Goal: Contribute content: Add original content to the website for others to see

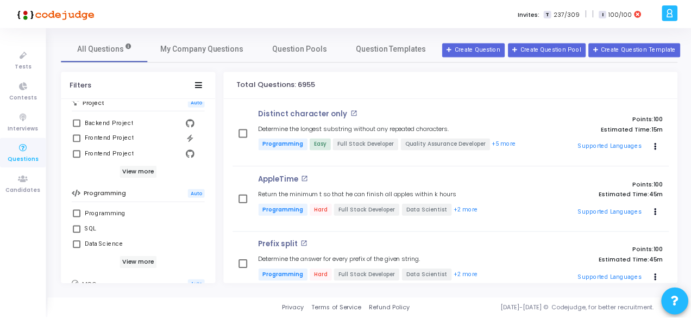
scroll to position [114, 0]
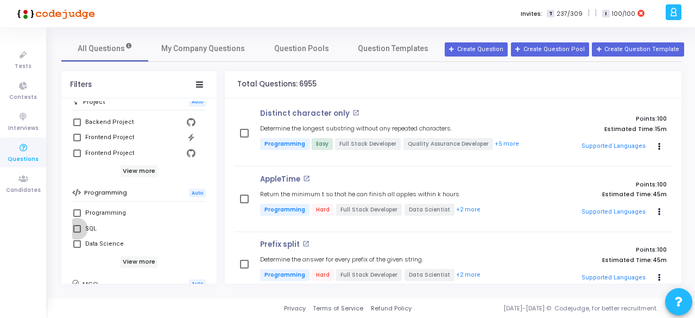
click at [76, 233] on label "SQL" at bounding box center [138, 228] width 131 height 13
click at [77, 233] on input "SQL" at bounding box center [77, 233] width 1 height 1
checkbox input "true"
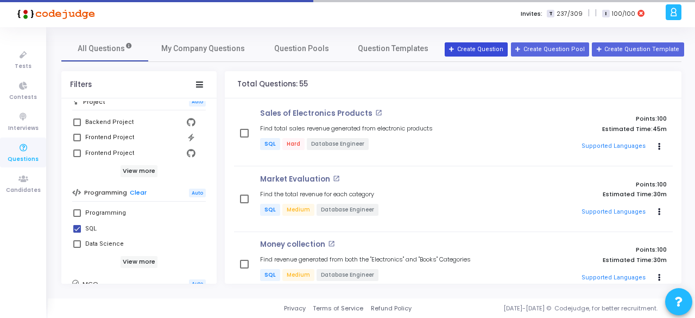
click at [496, 46] on button "Create Question" at bounding box center [476, 49] width 63 height 14
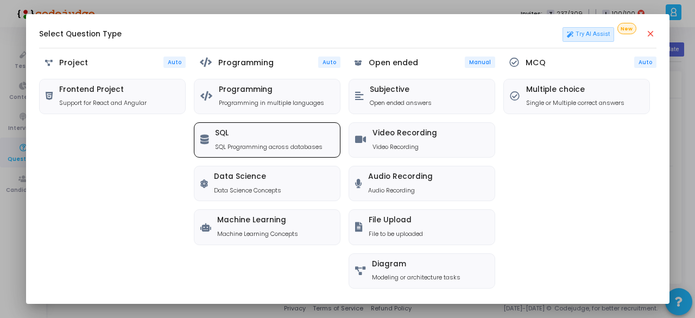
click at [263, 141] on div "SQL SQL Programming across databases" at bounding box center [269, 140] width 108 height 22
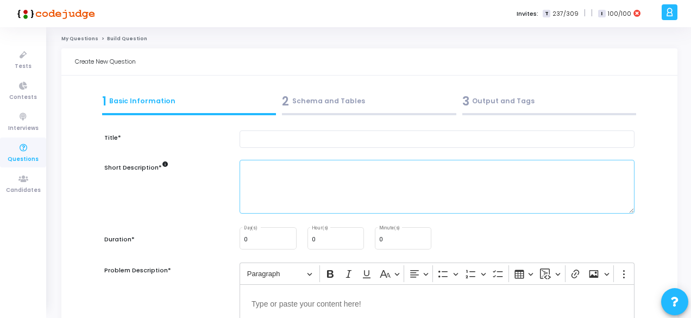
click at [275, 160] on textarea at bounding box center [437, 187] width 395 height 54
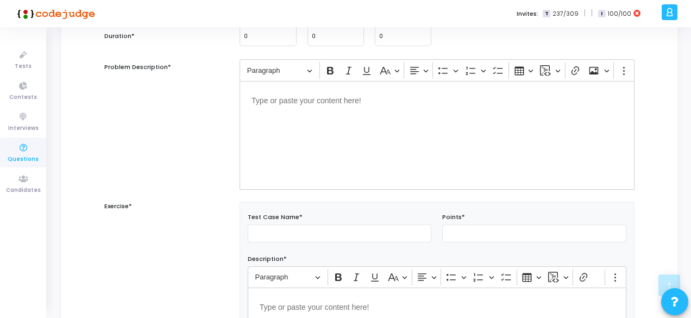
scroll to position [204, 0]
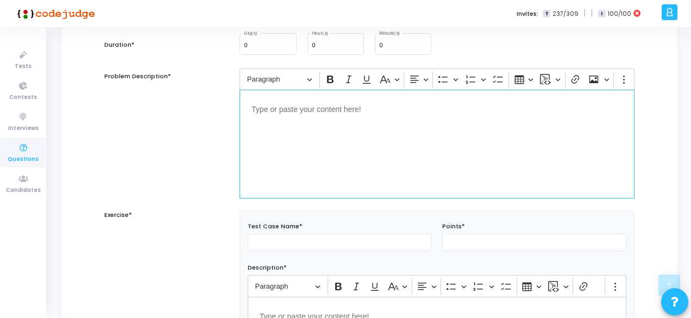
click at [275, 160] on div "Editor editing area: main" at bounding box center [437, 144] width 395 height 109
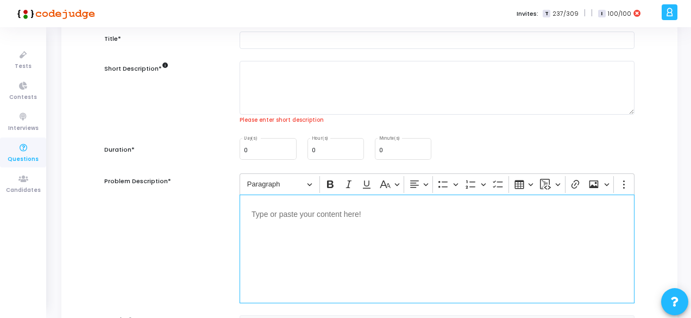
scroll to position [0, 0]
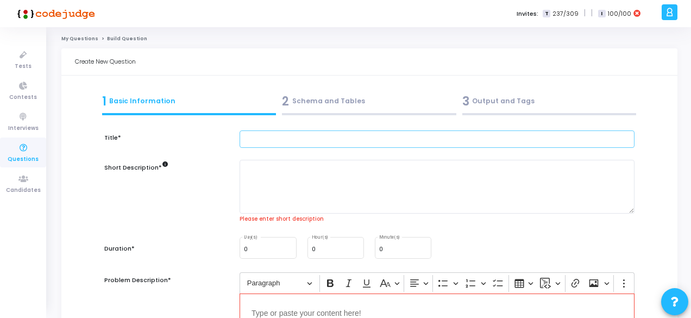
click at [261, 141] on input "text" at bounding box center [437, 139] width 395 height 18
paste input "Calculate the time taken for each user to make their first purchase from their …"
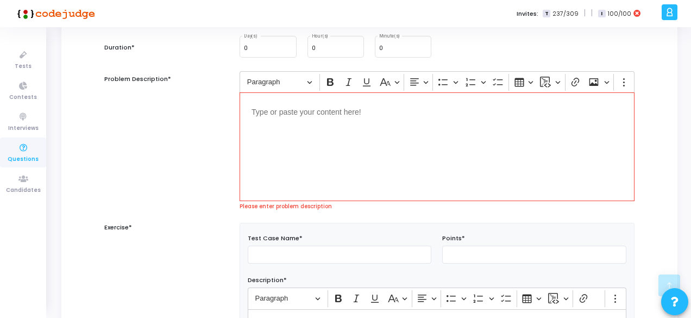
scroll to position [251, 0]
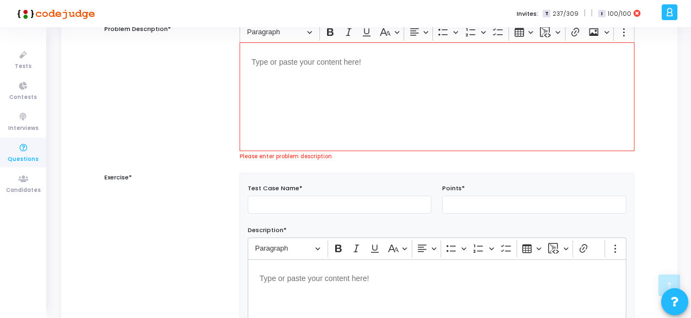
type input "Calculate the time taken for each user to make their first purchase from their …"
click at [276, 280] on p "Editor editing area: main" at bounding box center [437, 278] width 355 height 14
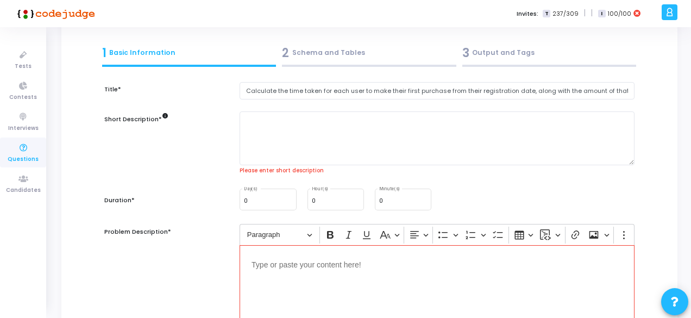
scroll to position [41, 0]
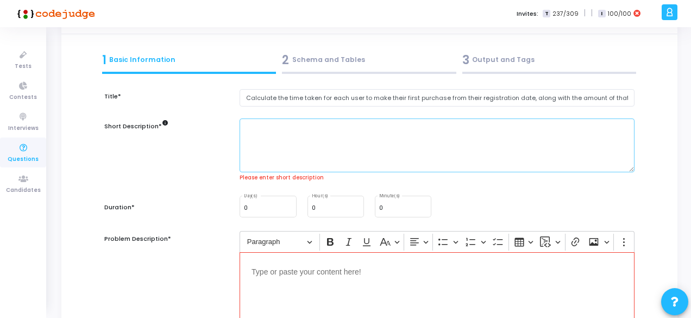
click at [278, 139] on textarea at bounding box center [437, 145] width 395 height 54
paste textarea "This project involves using various Database concepts to solve game play data. …"
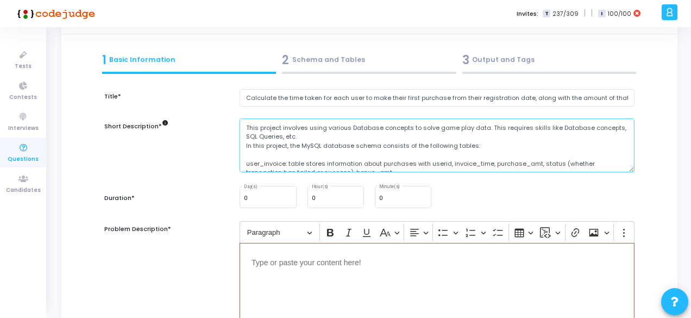
scroll to position [49, 0]
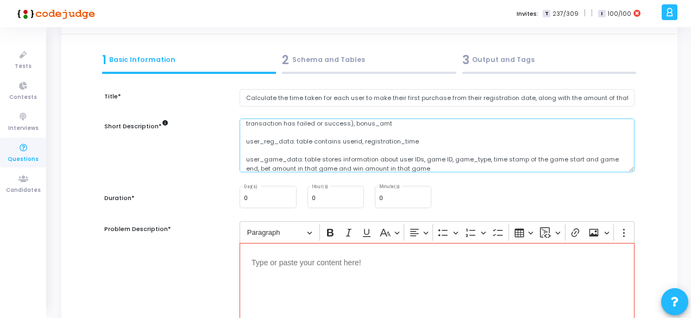
type textarea "This project involves using various Database concepts to solve game play data. …"
click at [265, 273] on div "Editor editing area: main" at bounding box center [437, 297] width 395 height 109
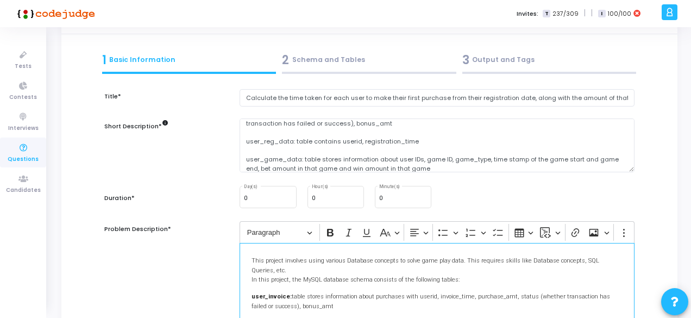
scroll to position [76, 0]
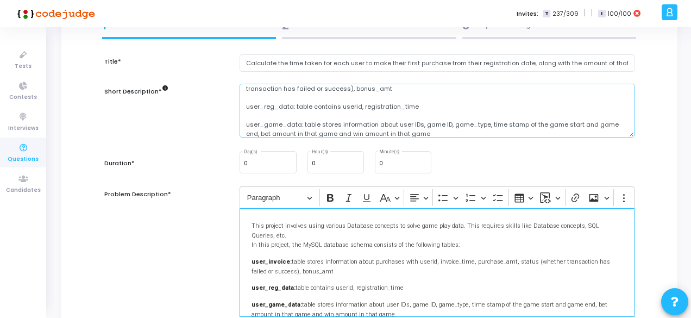
click at [287, 119] on textarea "This project involves using various Database concepts to solve game play data. …" at bounding box center [437, 111] width 395 height 54
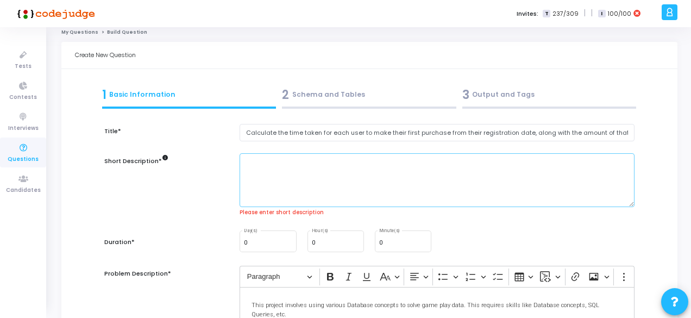
scroll to position [0, 0]
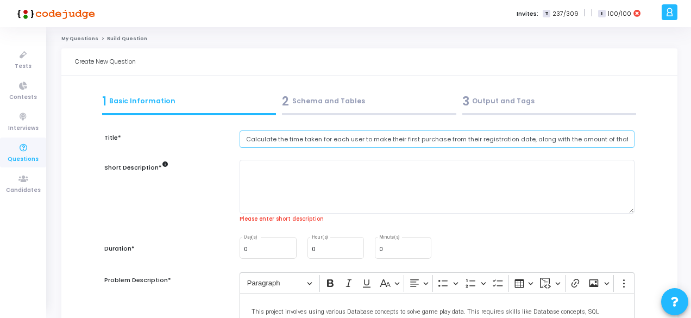
click at [289, 137] on input "Calculate the time taken for each user to make their first purchase from their …" at bounding box center [437, 139] width 395 height 18
type input "T"
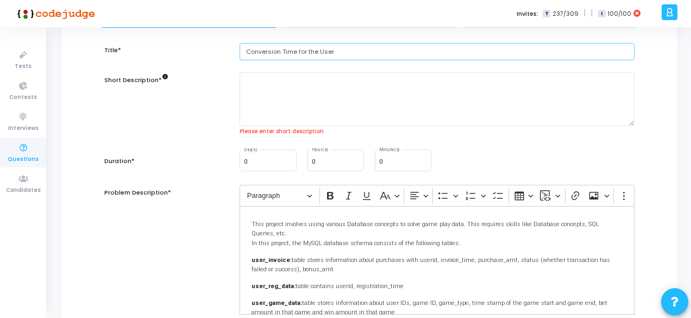
scroll to position [89, 0]
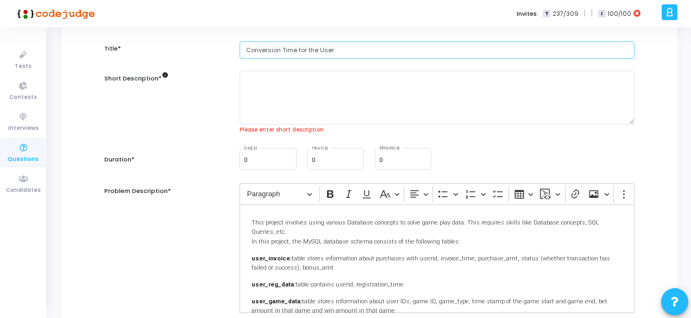
type input "Conversion Time for the User"
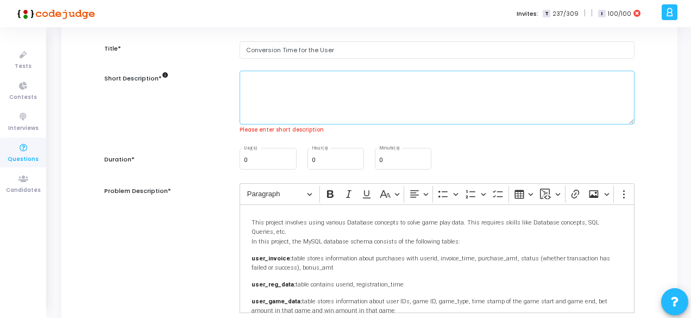
click at [289, 103] on textarea at bounding box center [437, 98] width 395 height 54
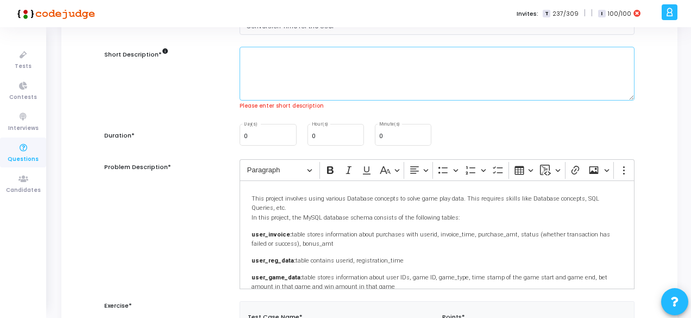
scroll to position [10, 0]
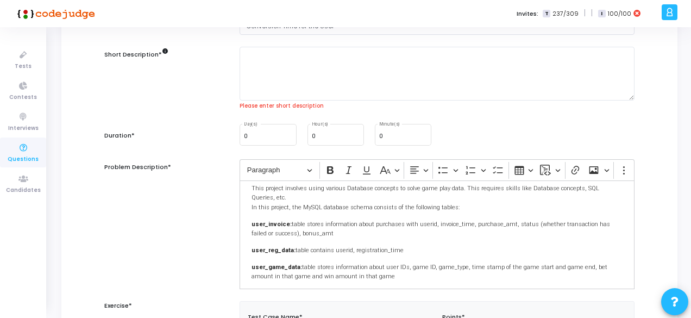
click at [337, 272] on div "This project involves using various Database concepts to solve game play data. …" at bounding box center [437, 234] width 395 height 109
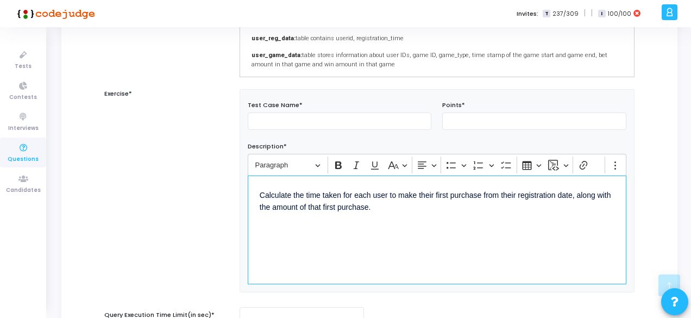
click at [340, 235] on div "Calculate the time taken for each user to make their first purchase from their …" at bounding box center [437, 229] width 379 height 109
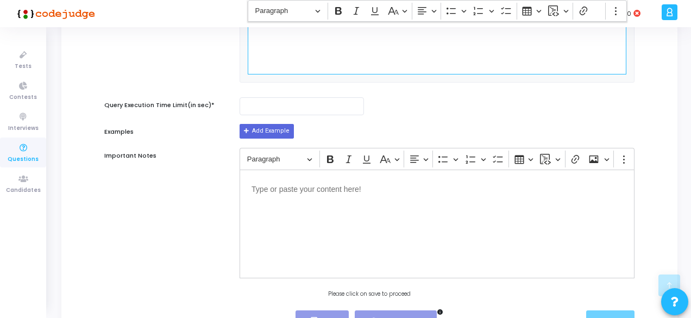
scroll to position [537, 0]
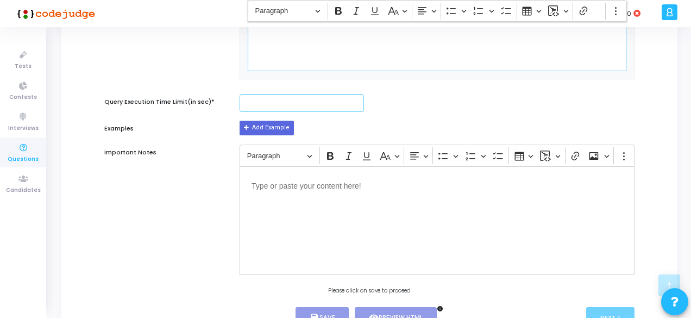
click at [283, 112] on input "number" at bounding box center [302, 103] width 124 height 18
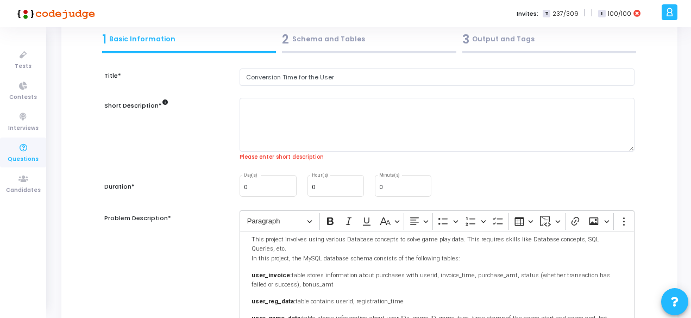
scroll to position [50, 0]
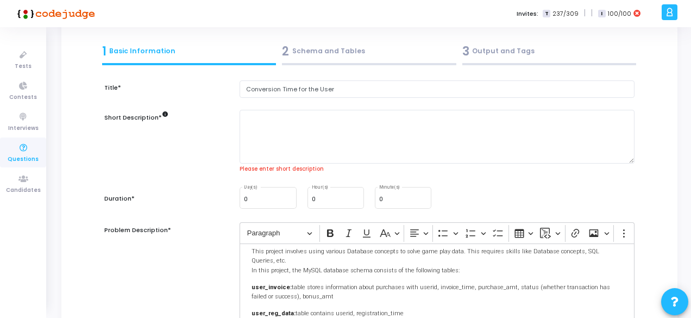
type input "5"
click at [300, 130] on textarea at bounding box center [437, 137] width 395 height 54
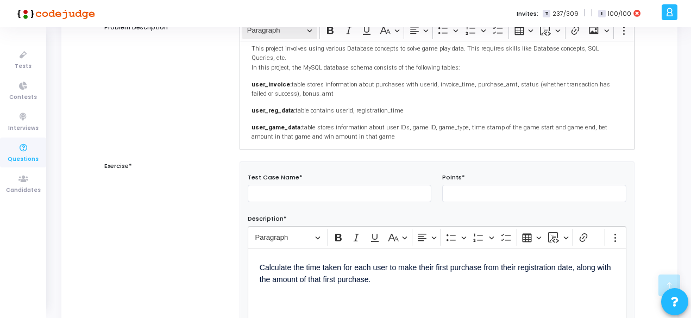
scroll to position [253, 0]
click at [302, 274] on p "Calculate the time taken for each user to make their first purchase from their …" at bounding box center [437, 272] width 355 height 26
drag, startPoint x: 379, startPoint y: 279, endPoint x: 252, endPoint y: 266, distance: 128.3
click at [252, 266] on div "Calculate the time taken for each user to make their first purchase from their …" at bounding box center [437, 301] width 379 height 109
copy p "Calculate the time taken for each user to make their first purchase from their …"
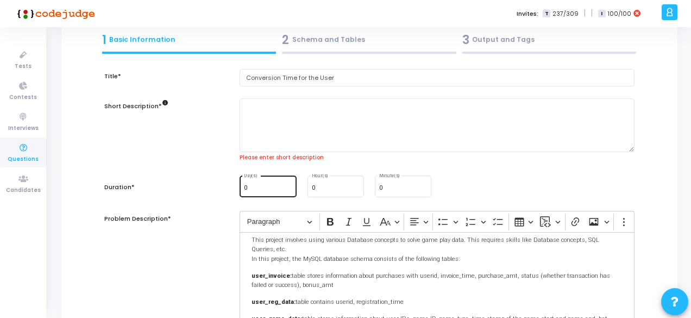
scroll to position [53, 0]
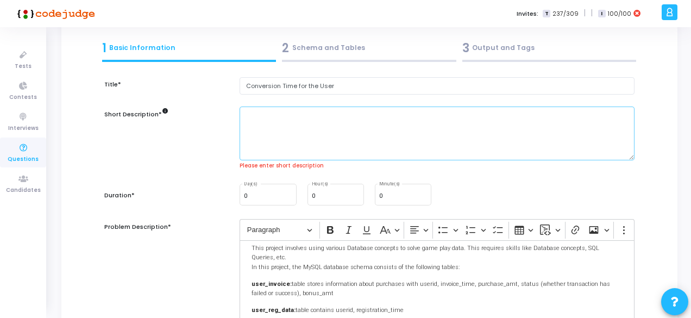
click at [263, 109] on textarea at bounding box center [437, 133] width 395 height 54
paste textarea "Calculate the time taken for each user to make their first purchase from their …"
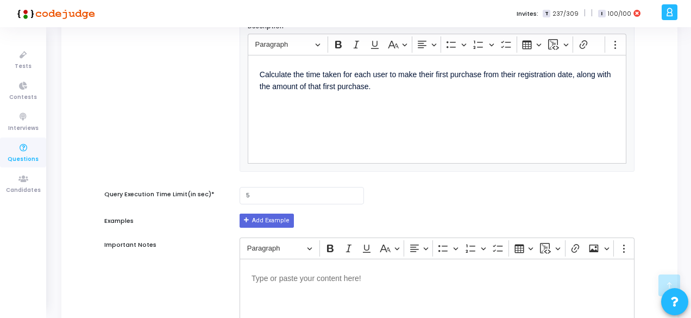
scroll to position [365, 0]
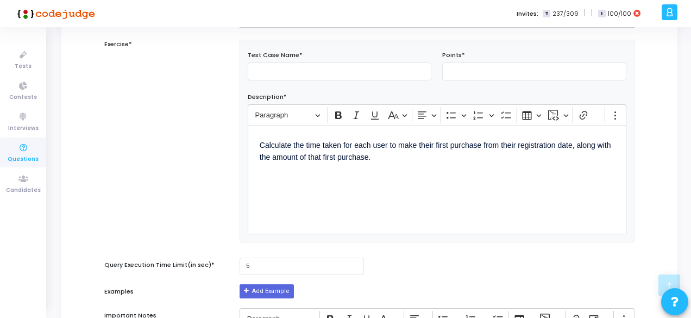
type textarea "Calculate the time taken for each user to make their first purchase from their …"
click at [387, 161] on p "Calculate the time taken for each user to make their first purchase from their …" at bounding box center [437, 150] width 355 height 26
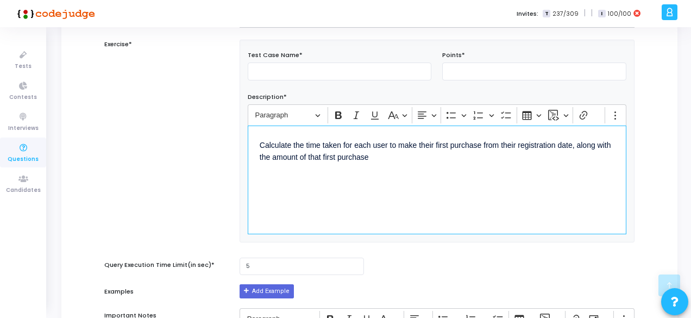
click at [432, 144] on p "Calculate the time taken for each user to make their first purchase from their …" at bounding box center [437, 150] width 355 height 26
click at [466, 183] on div "Calculate the time taken for each user to make their successful first purchase …" at bounding box center [437, 180] width 379 height 109
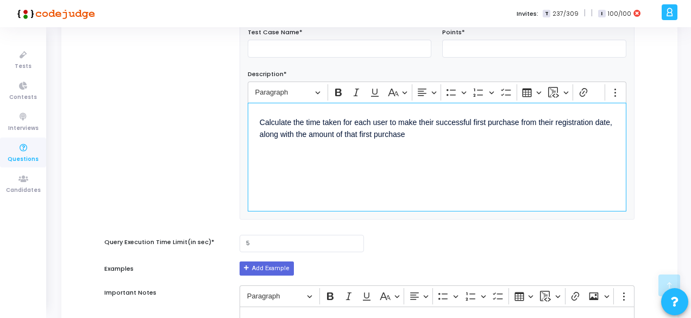
scroll to position [390, 0]
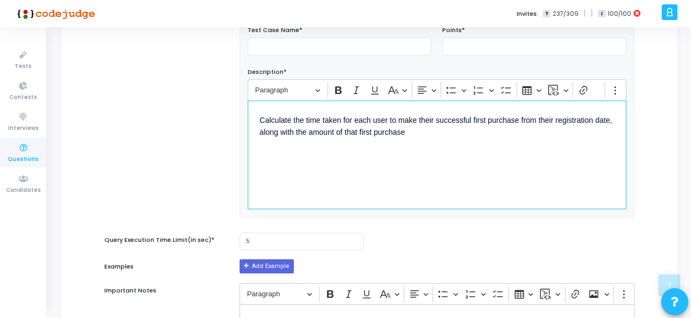
click at [357, 132] on p "Calculate the time taken for each user to make their successful first purchase …" at bounding box center [437, 125] width 355 height 26
click at [413, 129] on p "Calculate the time taken for each user to make their successful first purchase …" at bounding box center [437, 125] width 355 height 26
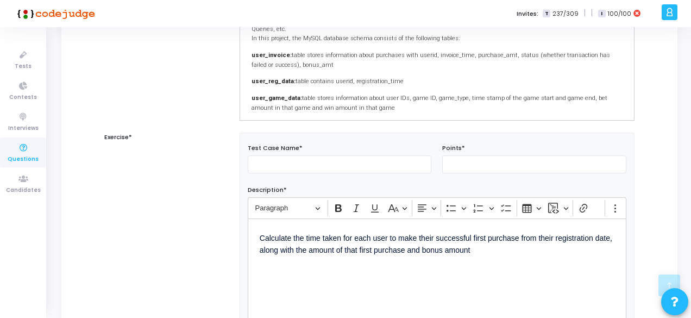
scroll to position [275, 0]
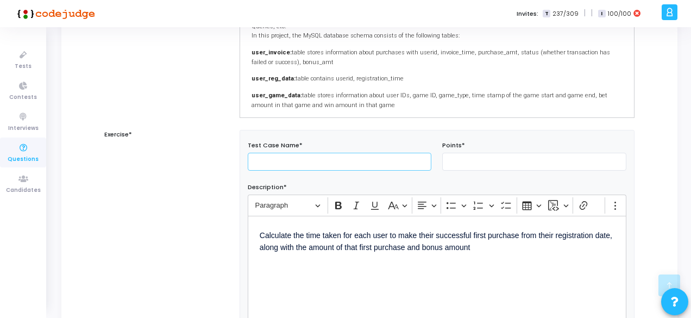
click at [277, 162] on input "text" at bounding box center [340, 162] width 184 height 18
type input "1"
click at [471, 167] on input "number" at bounding box center [534, 162] width 184 height 18
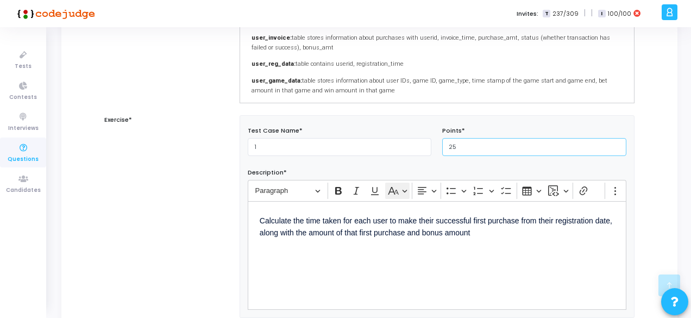
scroll to position [303, 0]
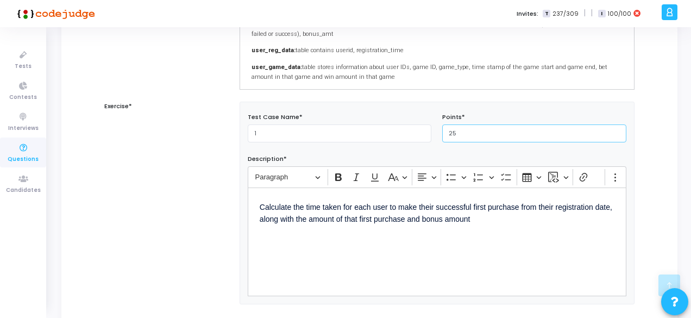
type input "25"
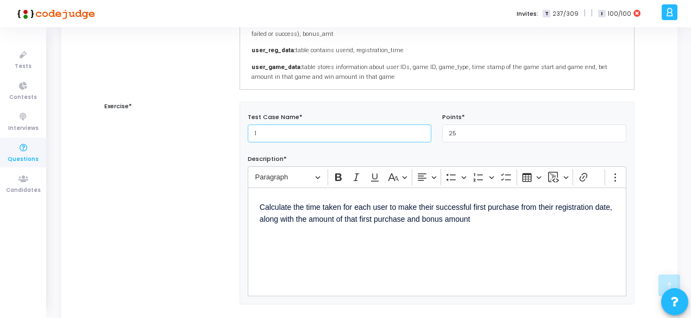
click at [344, 134] on input "1" at bounding box center [340, 133] width 184 height 18
click at [338, 136] on input "Test Case" at bounding box center [340, 133] width 184 height 18
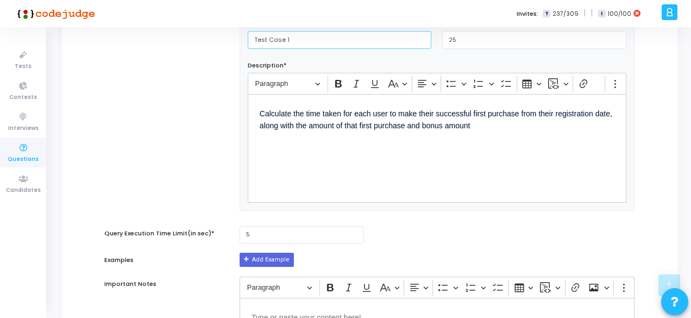
scroll to position [391, 0]
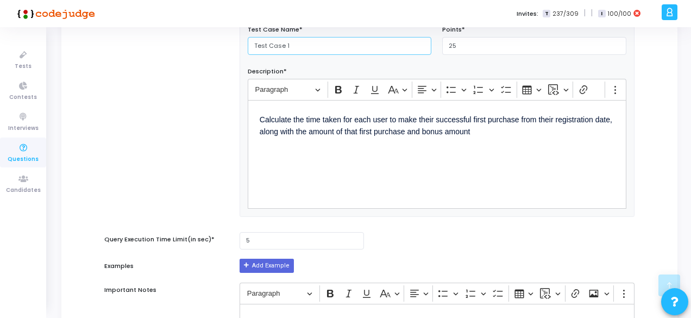
type input "Test Case 1"
click at [329, 243] on input "5" at bounding box center [302, 241] width 124 height 18
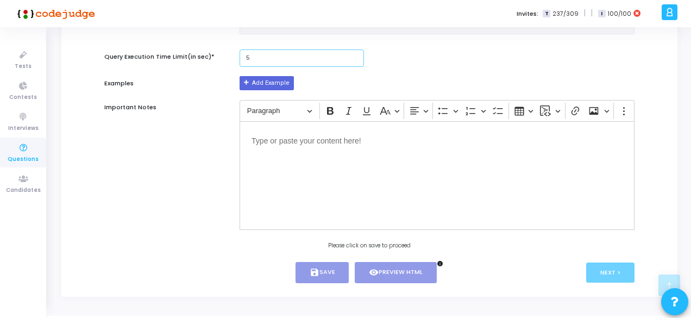
scroll to position [592, 0]
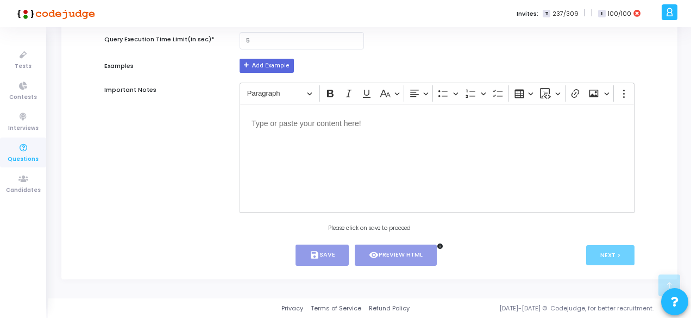
click at [339, 175] on div "Editor editing area: main" at bounding box center [437, 158] width 395 height 109
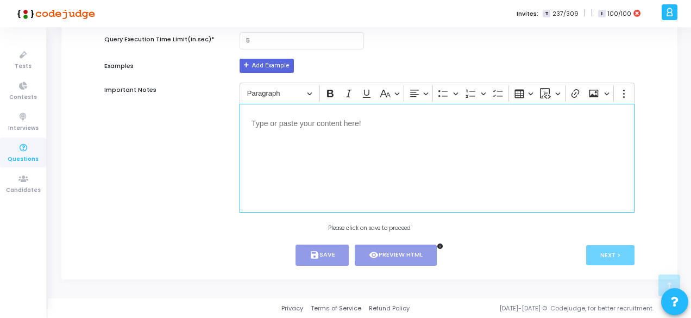
click at [288, 142] on div "Editor editing area: main" at bounding box center [437, 158] width 395 height 109
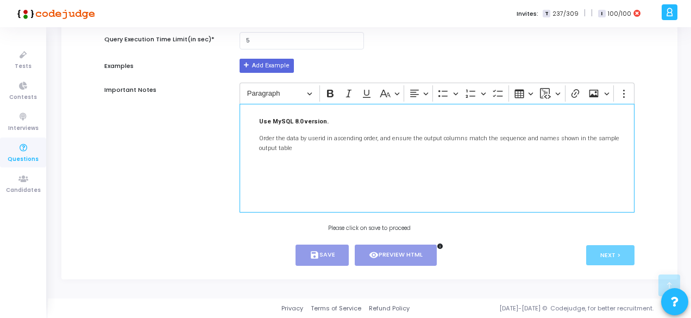
click at [289, 164] on div "Use MySQL 8.0 version. Order the data by userid in ascending order, and ensure …" at bounding box center [437, 158] width 395 height 109
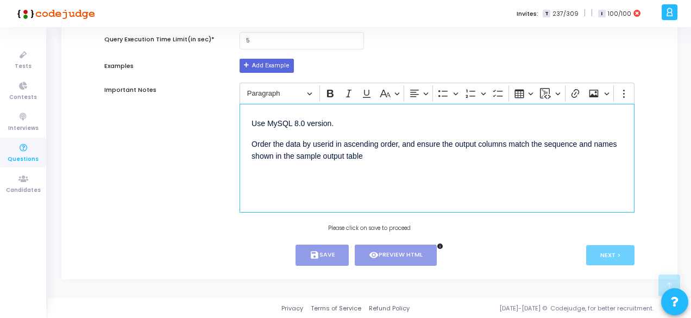
drag, startPoint x: 338, startPoint y: 128, endPoint x: 238, endPoint y: 122, distance: 100.1
click at [238, 122] on div "Rich Text Editor Paragraph Bold Italic Underline Basic styles Text alignment Bu…" at bounding box center [437, 148] width 406 height 130
click at [324, 185] on div "Use MySQL 8.0 version. Order the data by userid in ascending order, and ensure …" at bounding box center [437, 158] width 395 height 109
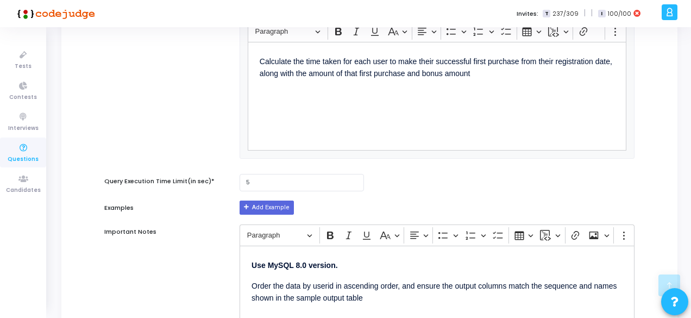
scroll to position [448, 0]
click at [266, 204] on button "Add Example" at bounding box center [267, 208] width 54 height 14
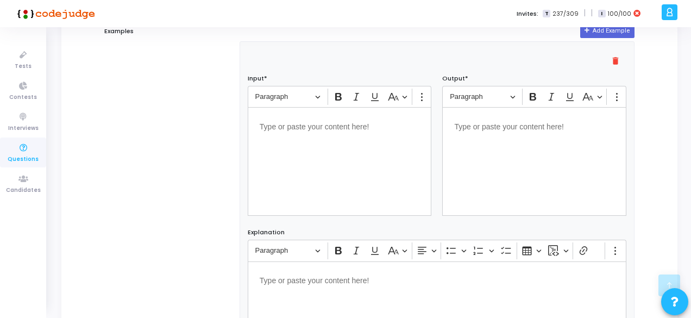
scroll to position [633, 0]
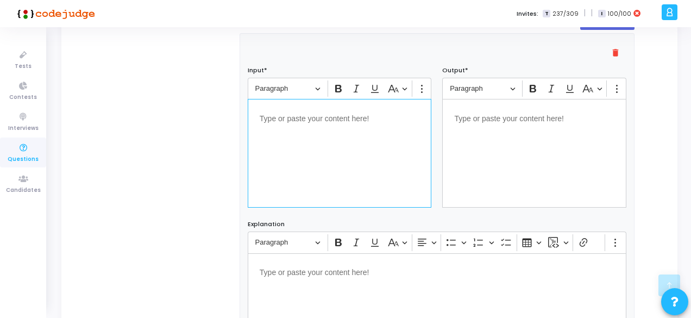
click at [297, 163] on div "Editor editing area: main" at bounding box center [340, 153] width 184 height 109
click at [492, 128] on div "Editor editing area: main" at bounding box center [534, 153] width 184 height 109
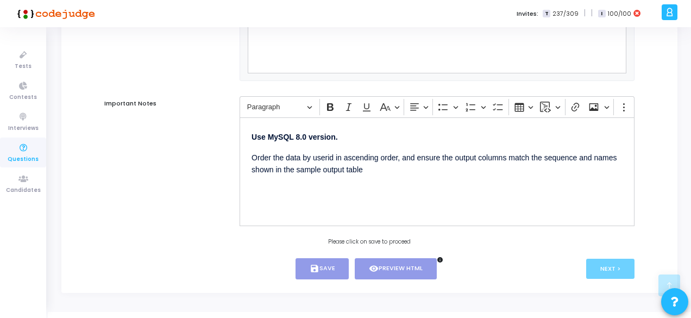
scroll to position [939, 0]
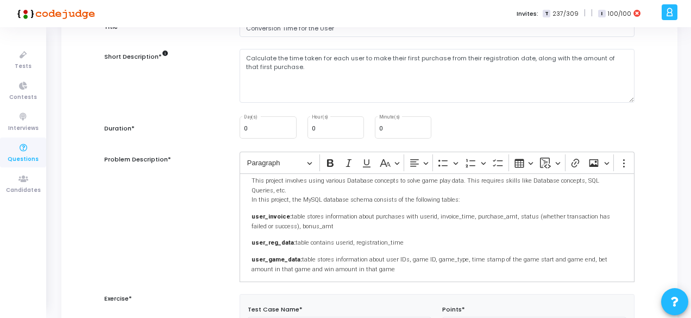
scroll to position [101, 0]
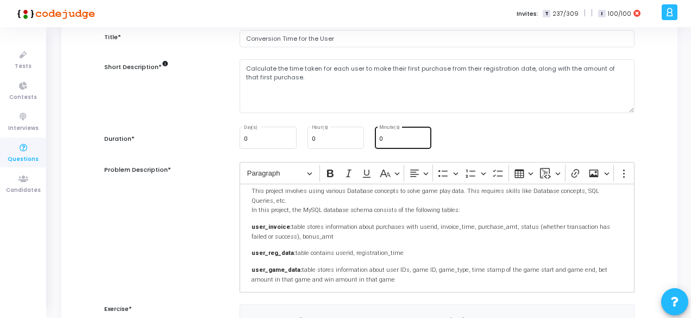
click at [390, 139] on input "0" at bounding box center [403, 139] width 48 height 7
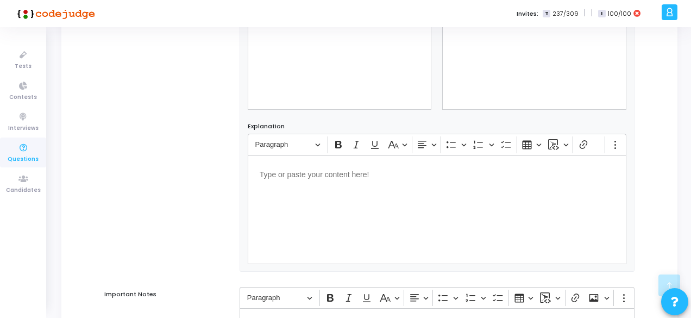
scroll to position [939, 0]
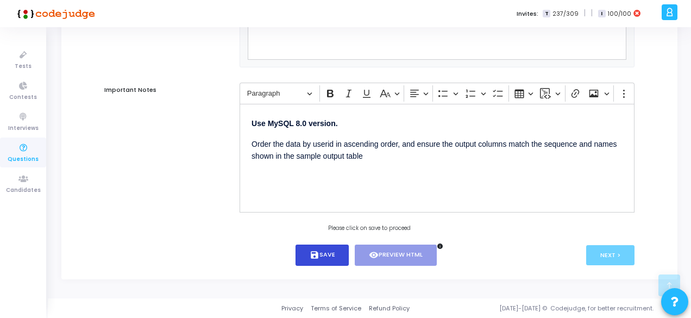
type input "15"
click at [311, 261] on button "save Save" at bounding box center [323, 254] width 54 height 21
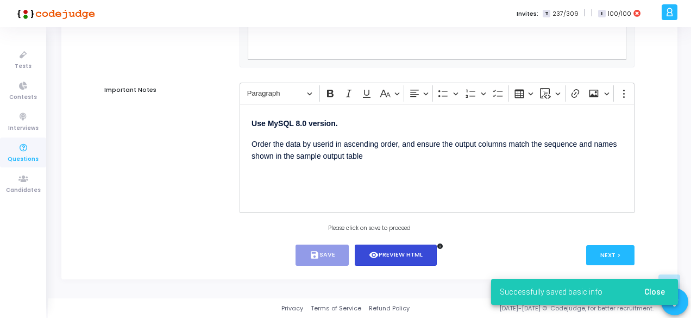
click at [419, 257] on button "visibility Preview HTML" at bounding box center [396, 254] width 82 height 21
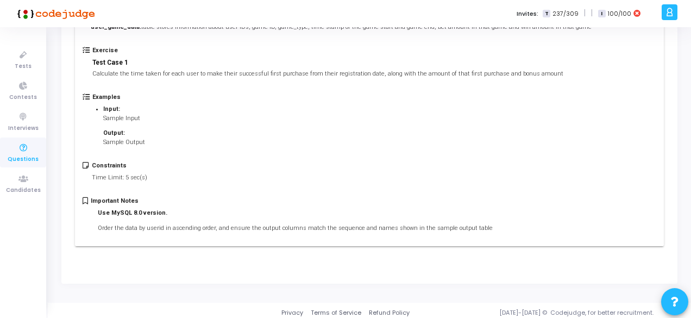
scroll to position [0, 0]
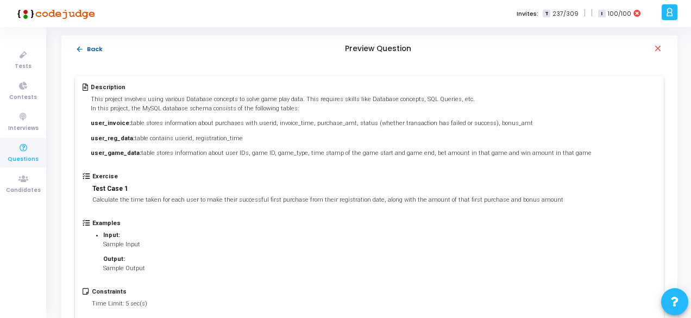
click at [84, 49] on button "arrow_back Back" at bounding box center [89, 49] width 28 height 10
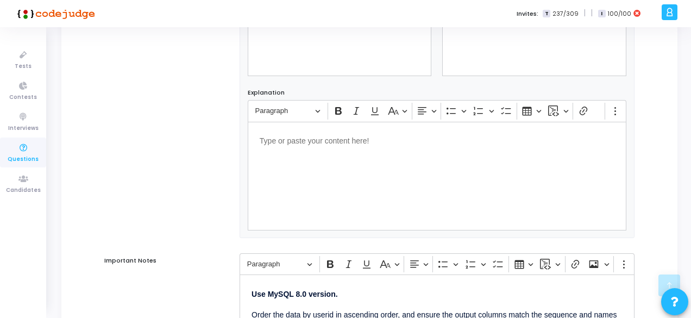
scroll to position [939, 0]
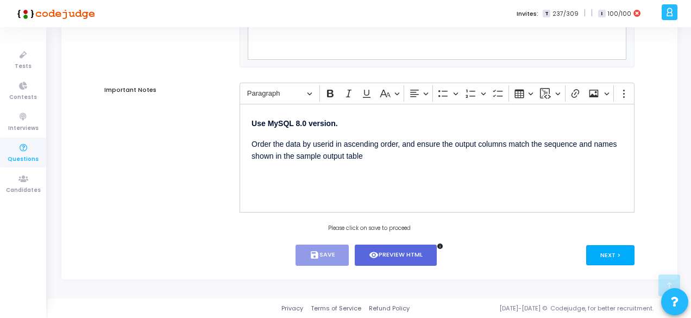
click at [612, 258] on button "Next >" at bounding box center [610, 255] width 48 height 20
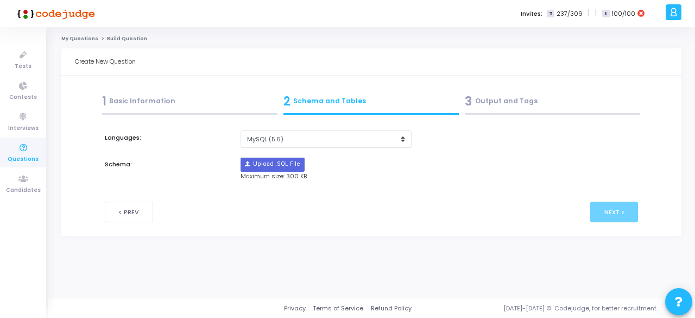
click at [290, 152] on div "Languages: MySQL (5.6) MySQL (8.0) Schema: Upload .SQL File Maximum size: 300 KB" at bounding box center [372, 155] width 534 height 51
click at [290, 147] on select "MySQL (5.6) MySQL (8.0)" at bounding box center [326, 139] width 171 height 18
select select "63000"
click at [241, 130] on select "MySQL (5.6) MySQL (8.0)" at bounding box center [326, 139] width 171 height 18
click at [282, 162] on input "file" at bounding box center [272, 164] width 63 height 13
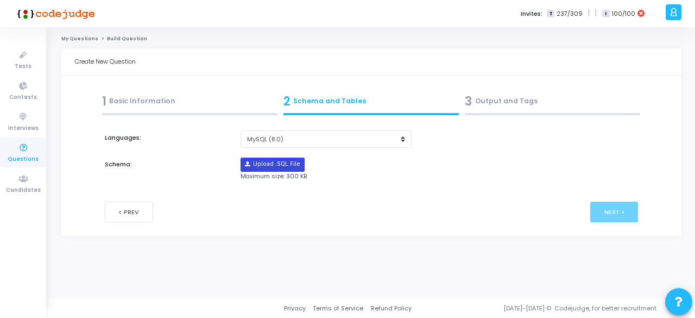
type input "C:\fakepath\sample_template_alldata.sql"
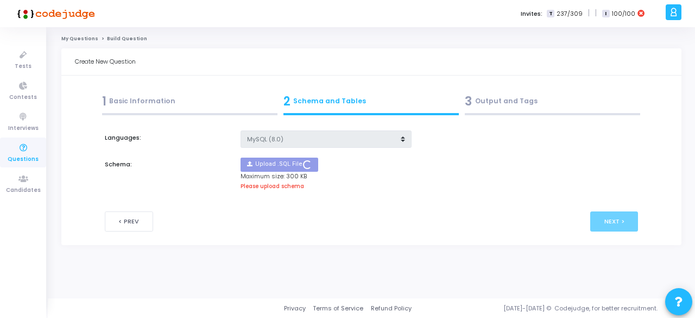
click at [463, 298] on div "Privacy Terms of Service Refund Policy [DATE]-[DATE] © Codejudge, for better re…" at bounding box center [372, 308] width 648 height 20
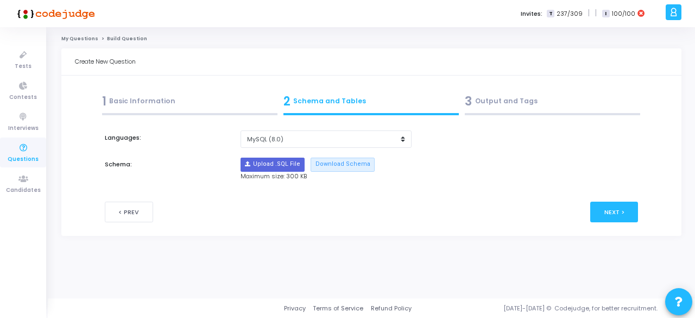
click at [497, 97] on div "3 Output and Tags" at bounding box center [552, 101] width 175 height 18
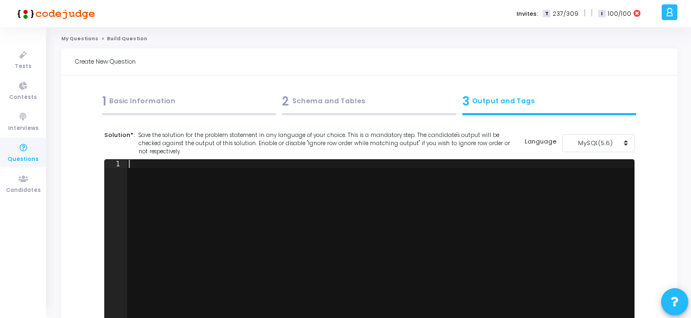
click at [388, 173] on div at bounding box center [380, 249] width 507 height 179
click at [606, 141] on div "MySQL(5.6)" at bounding box center [595, 143] width 53 height 9
click at [591, 164] on button "MySQL (8.0)" at bounding box center [604, 167] width 84 height 10
click at [529, 189] on div at bounding box center [380, 249] width 507 height 179
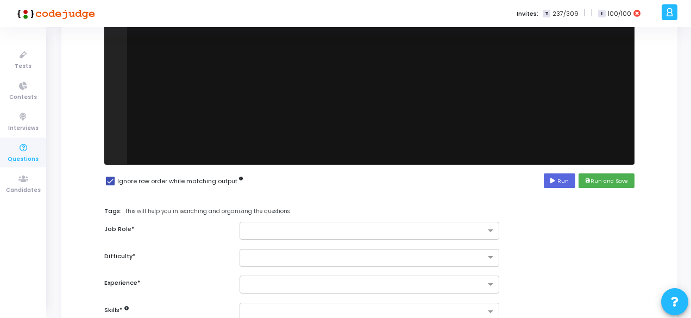
scroll to position [160, 0]
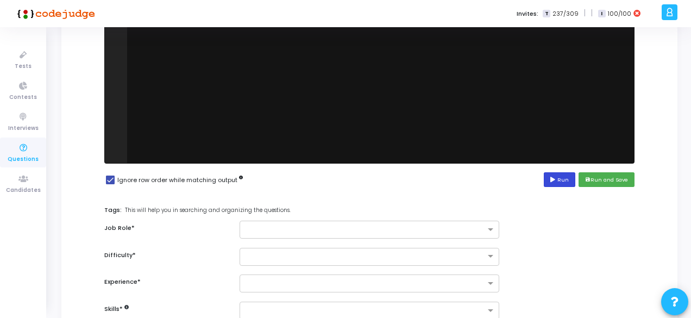
type textarea "select * from user_invoice"
click at [567, 177] on button "Run" at bounding box center [560, 179] width 32 height 15
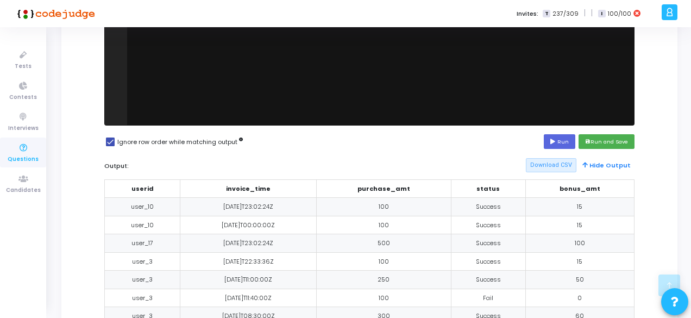
scroll to position [0, 0]
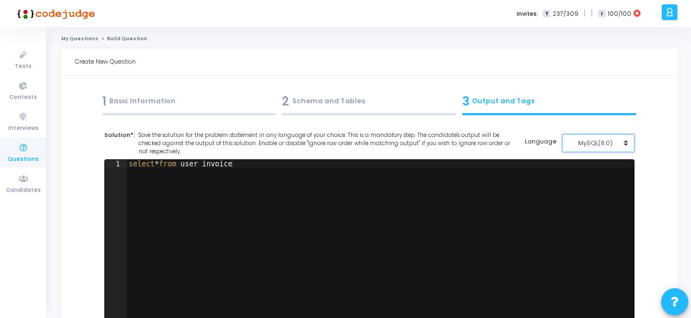
click at [585, 136] on button "MySQL(8.0)" at bounding box center [598, 143] width 72 height 18
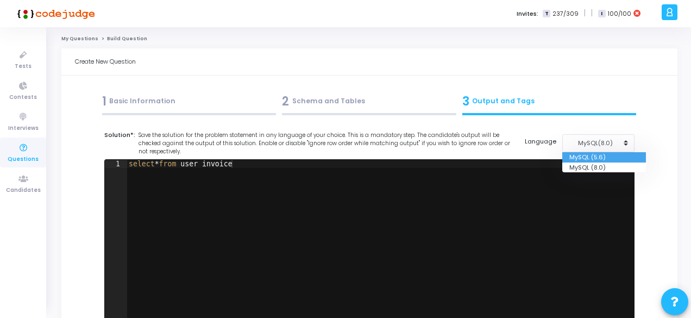
click at [588, 155] on button "MySQL (5.6)" at bounding box center [604, 157] width 84 height 10
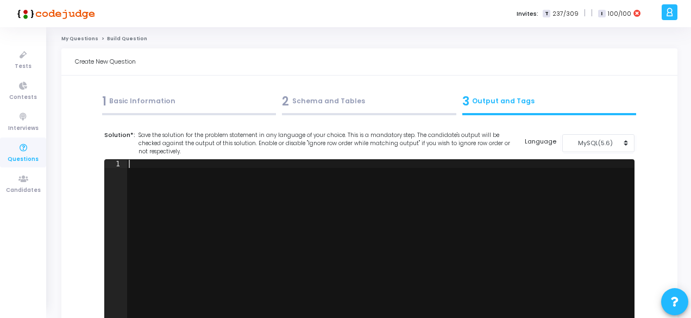
click at [487, 196] on div at bounding box center [380, 249] width 507 height 179
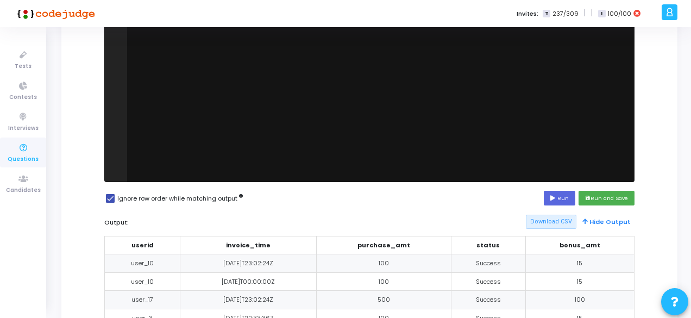
scroll to position [142, 0]
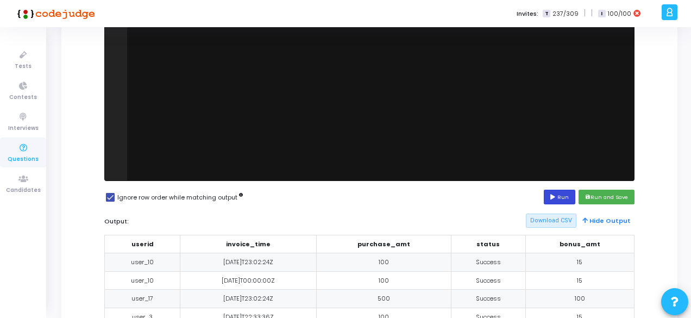
type textarea "select * from user_invoice"
click at [557, 199] on icon at bounding box center [553, 197] width 7 height 5
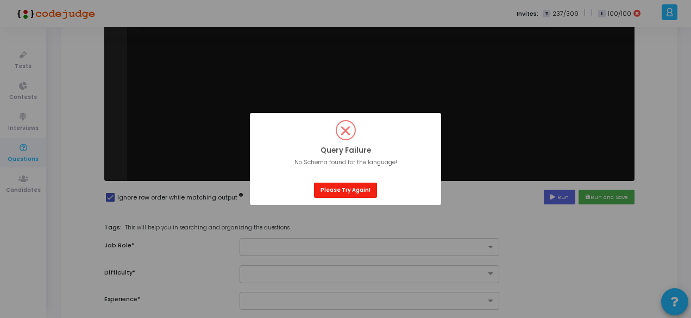
click at [355, 193] on button "Please Try Again!" at bounding box center [345, 190] width 63 height 15
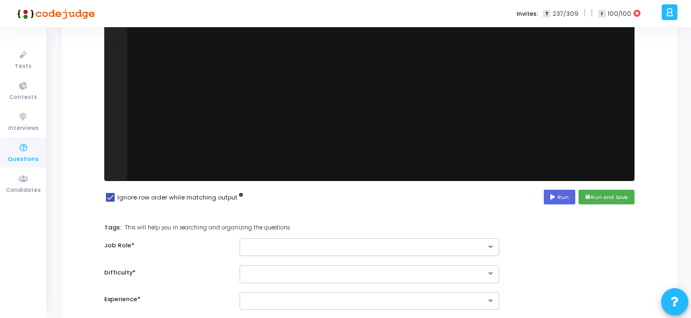
scroll to position [0, 0]
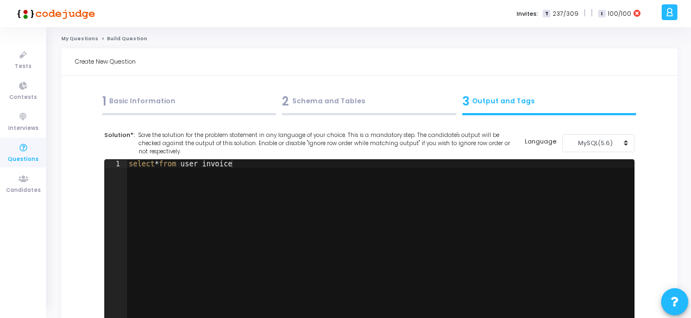
click at [316, 185] on div "select * from user_invoice" at bounding box center [380, 249] width 507 height 179
click at [269, 171] on div "select * from user_invoice" at bounding box center [380, 249] width 507 height 179
click at [586, 140] on div "MySQL(5.6)" at bounding box center [595, 143] width 53 height 9
click at [586, 167] on button "MySQL (8.0)" at bounding box center [604, 167] width 84 height 10
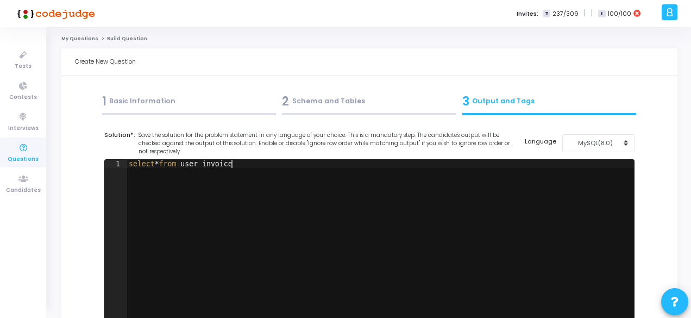
click at [515, 210] on div "select * from user_invoice" at bounding box center [380, 249] width 507 height 179
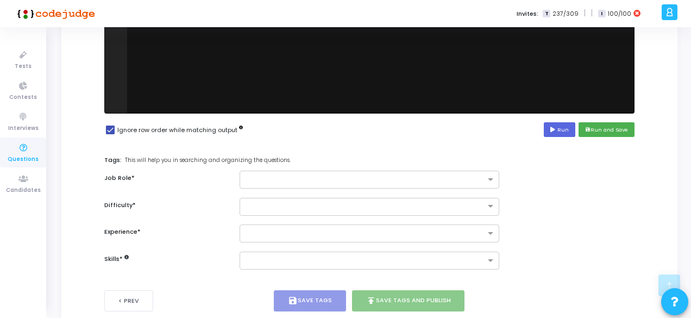
scroll to position [209, 0]
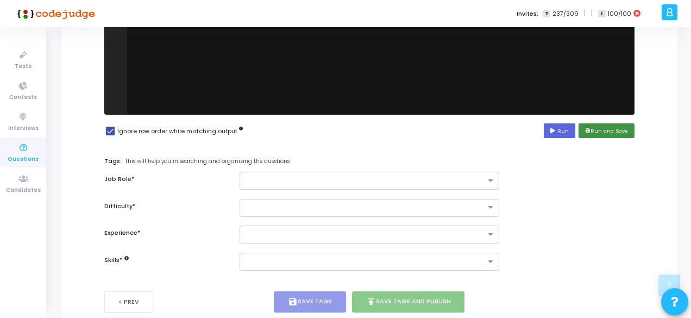
click at [594, 129] on button "save Run and Save" at bounding box center [607, 130] width 56 height 15
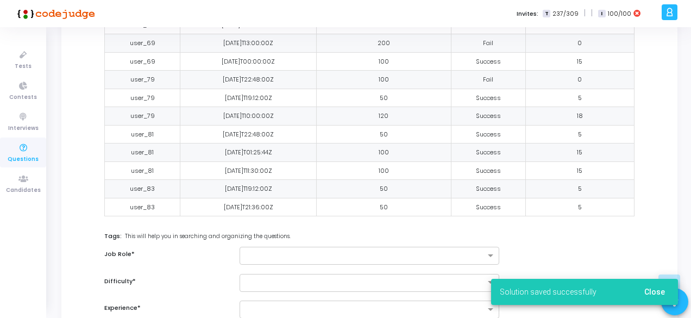
scroll to position [804, 0]
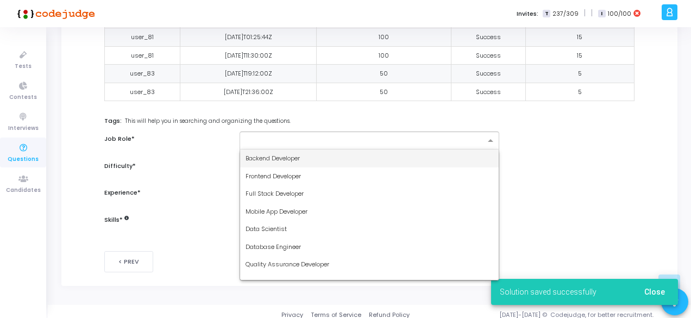
click at [294, 136] on input "text" at bounding box center [366, 140] width 240 height 9
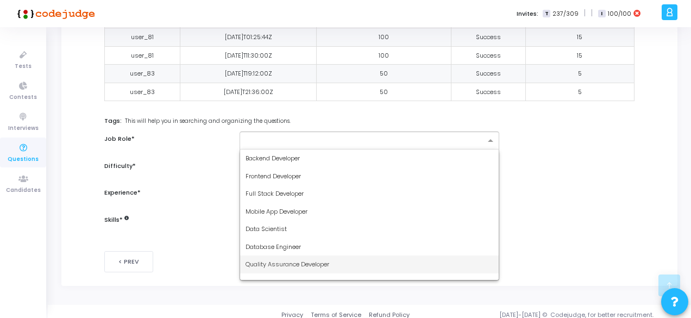
scroll to position [64, 0]
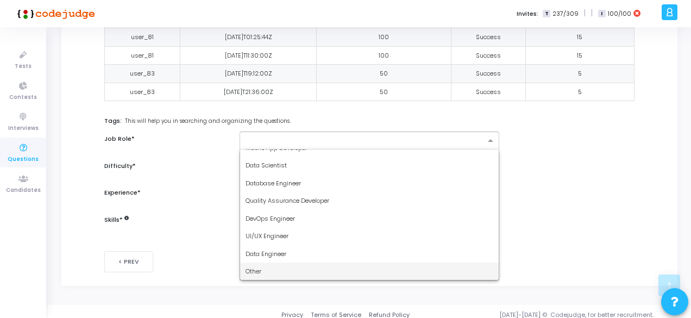
click at [266, 267] on div "Other" at bounding box center [369, 271] width 259 height 18
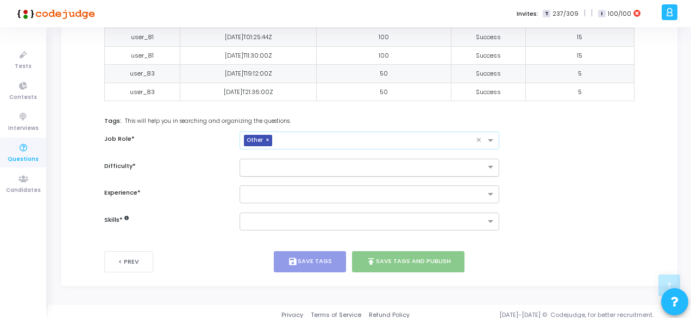
click at [275, 162] on input "text" at bounding box center [359, 166] width 226 height 9
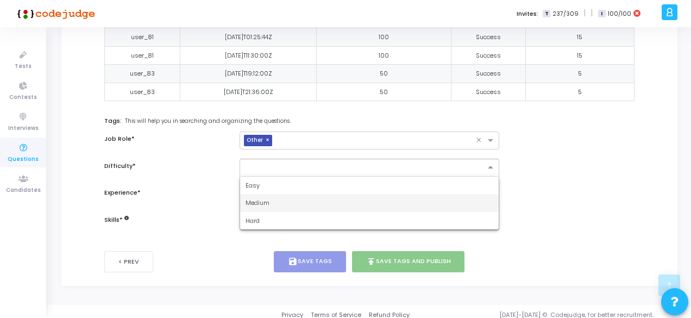
click at [260, 198] on span "Medium" at bounding box center [258, 202] width 24 height 9
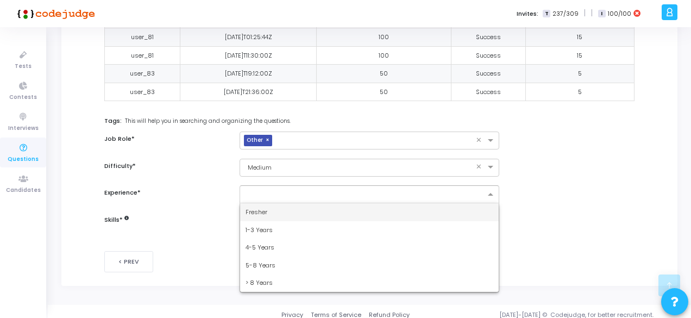
click at [265, 190] on input "text" at bounding box center [366, 194] width 240 height 9
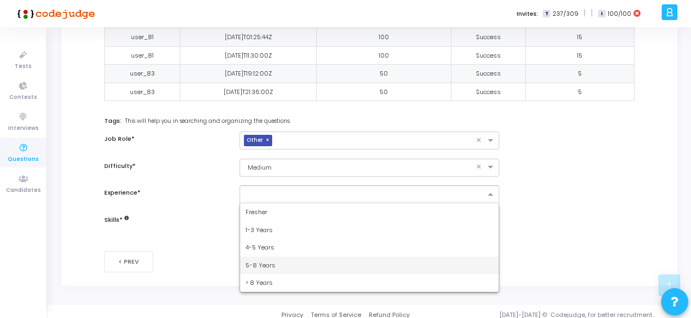
click at [255, 264] on div "5-8 Years" at bounding box center [369, 265] width 259 height 18
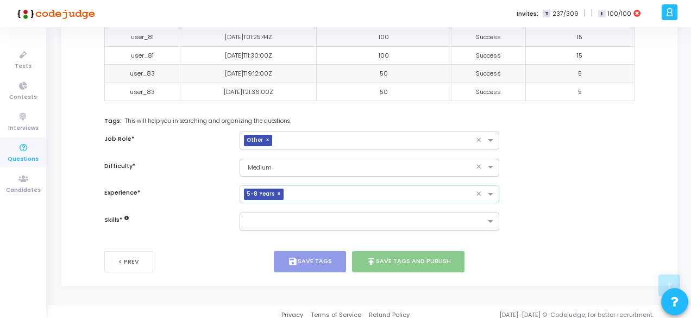
click at [265, 217] on input "text" at bounding box center [366, 221] width 240 height 9
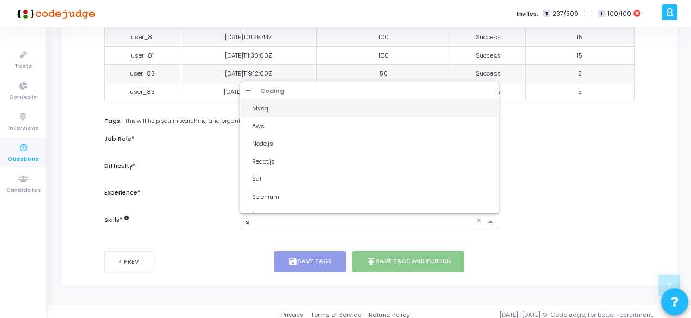
type input "sq"
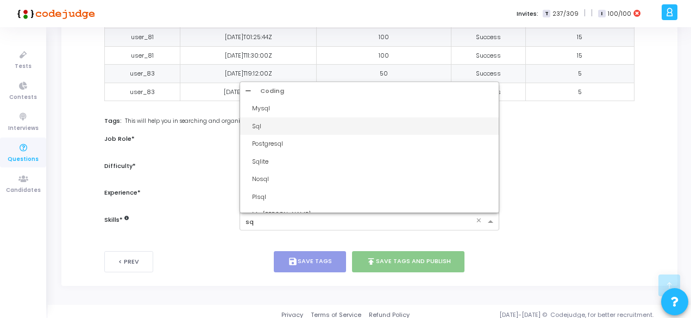
click at [263, 123] on div "Sql" at bounding box center [372, 126] width 241 height 9
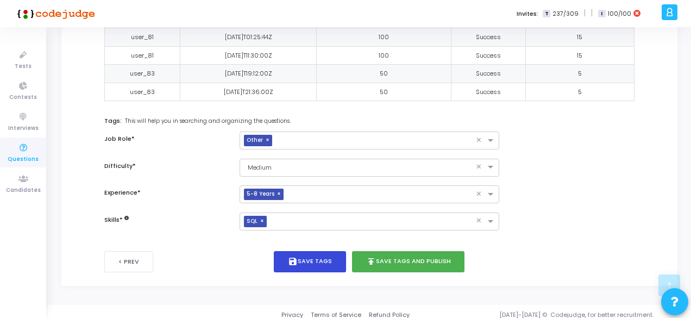
click at [338, 257] on button "save Save Tags" at bounding box center [310, 261] width 72 height 21
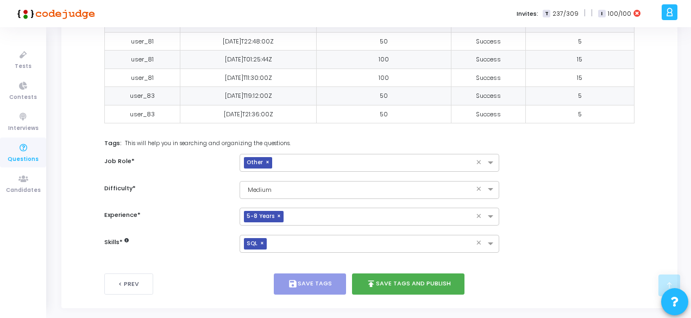
scroll to position [804, 0]
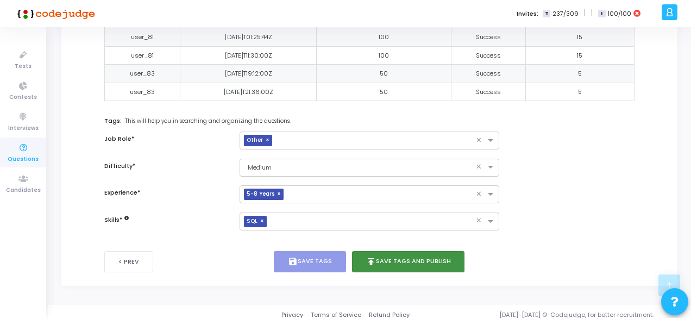
click at [428, 251] on button "publish Save Tags and Publish" at bounding box center [408, 261] width 113 height 21
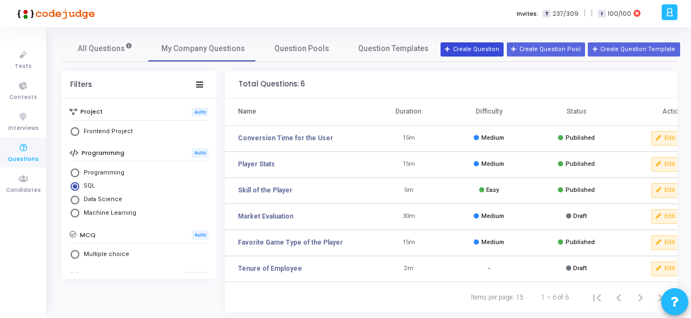
click at [493, 47] on button "Create Question" at bounding box center [472, 49] width 63 height 14
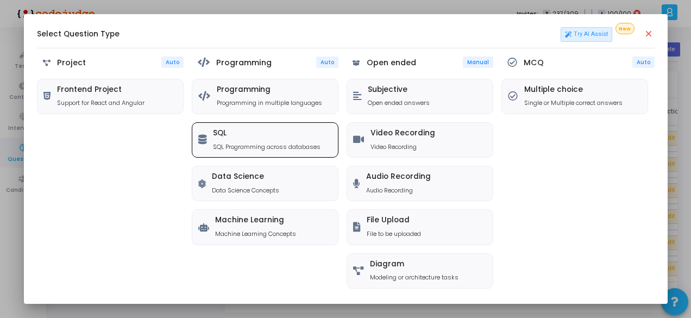
click at [287, 133] on h5 "SQL" at bounding box center [267, 133] width 108 height 9
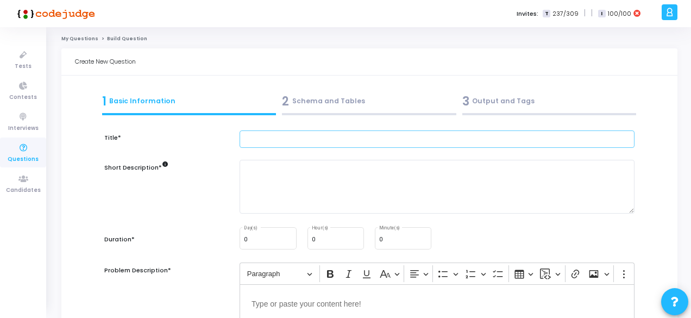
click at [290, 140] on input "text" at bounding box center [437, 139] width 395 height 18
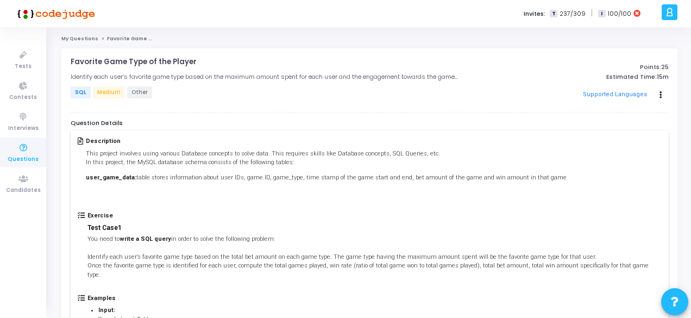
click at [83, 39] on link "My Questions" at bounding box center [79, 38] width 37 height 7
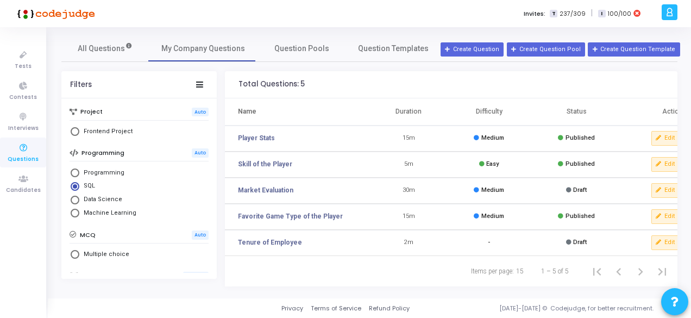
scroll to position [0, 36]
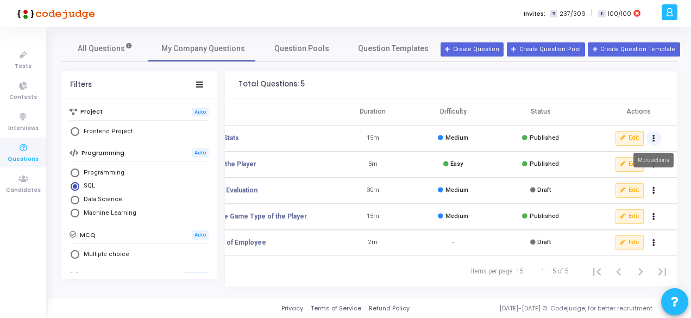
click at [656, 139] on button "Actions" at bounding box center [654, 138] width 15 height 15
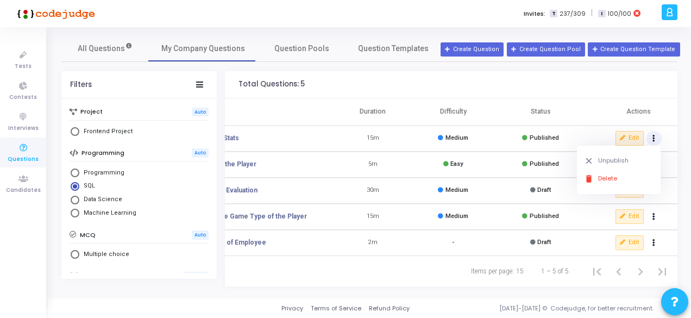
click at [567, 140] on td "Published" at bounding box center [540, 139] width 95 height 26
click at [432, 135] on td "Medium" at bounding box center [453, 139] width 80 height 26
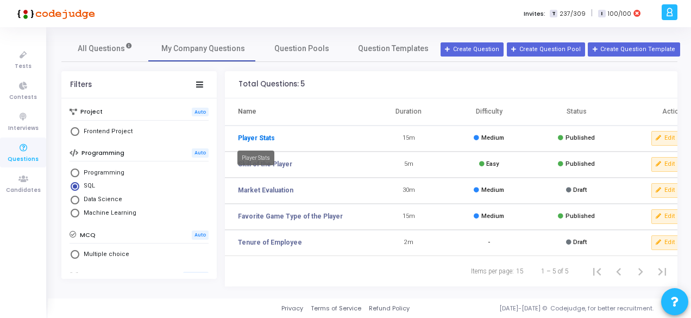
click at [255, 140] on link "Player Stats" at bounding box center [256, 138] width 37 height 10
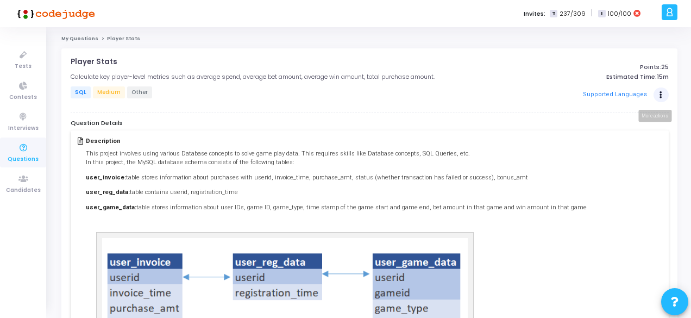
click at [662, 89] on button "Actions" at bounding box center [661, 94] width 15 height 15
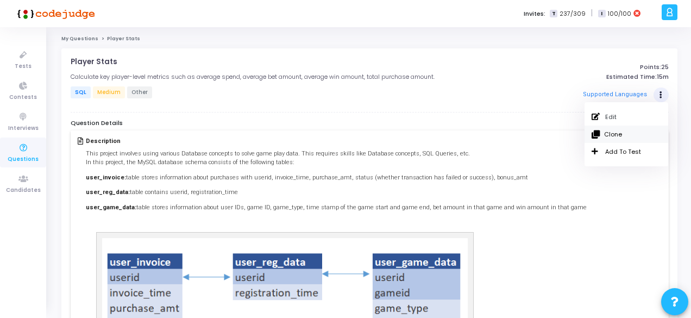
click at [628, 131] on button "Clone" at bounding box center [627, 134] width 70 height 9
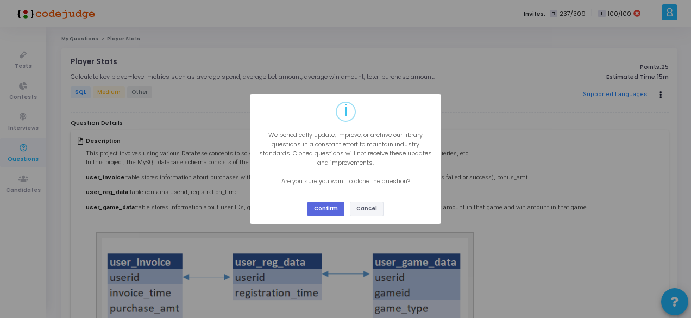
click at [362, 208] on button "Cancel" at bounding box center [367, 209] width 34 height 15
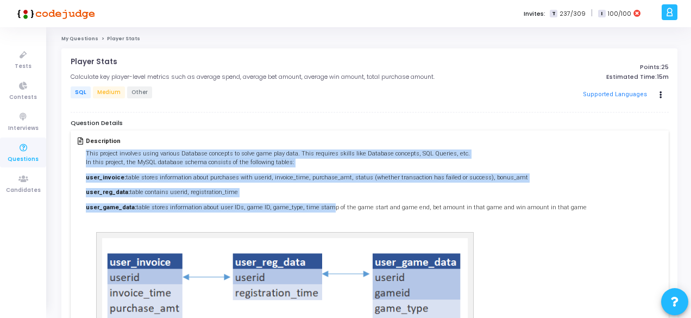
drag, startPoint x: 84, startPoint y: 153, endPoint x: 322, endPoint y: 203, distance: 243.7
click at [322, 203] on div "Description This project involves using various Database concepts to solve game…" at bounding box center [370, 279] width 584 height 285
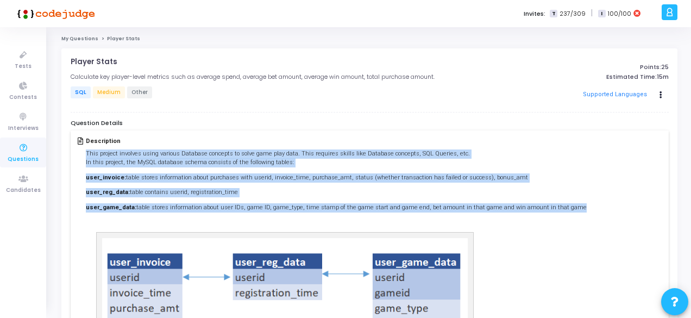
click at [562, 204] on div "Description This project involves using various Database concepts to solve game…" at bounding box center [370, 279] width 584 height 285
copy div "This project involves using various Database concepts to solve game play data. …"
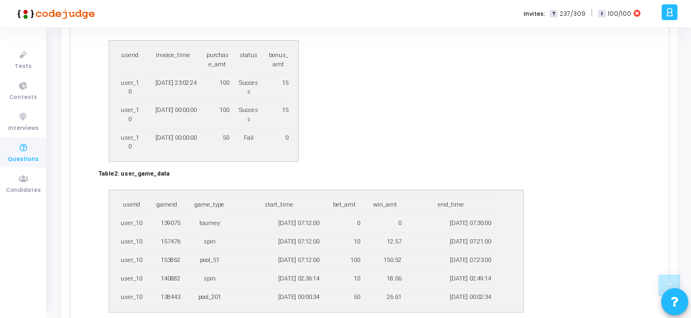
scroll to position [739, 0]
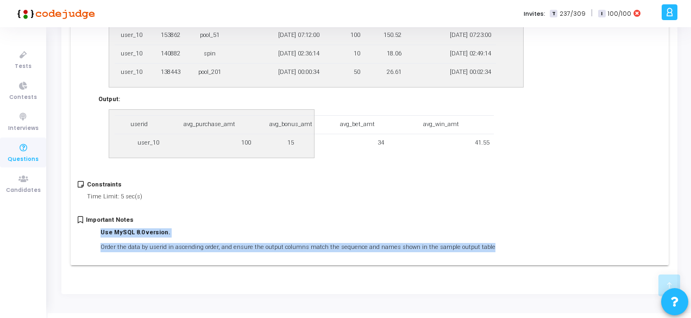
drag, startPoint x: 97, startPoint y: 214, endPoint x: 522, endPoint y: 236, distance: 426.0
click at [522, 236] on div "Important Notes Use MySQL 8.0 version. Order the data by userid in ascending or…" at bounding box center [370, 236] width 584 height 41
copy li "Use MySQL 8.0 version. Order the data by userid in ascending order, and ensure …"
